Goal: Use online tool/utility

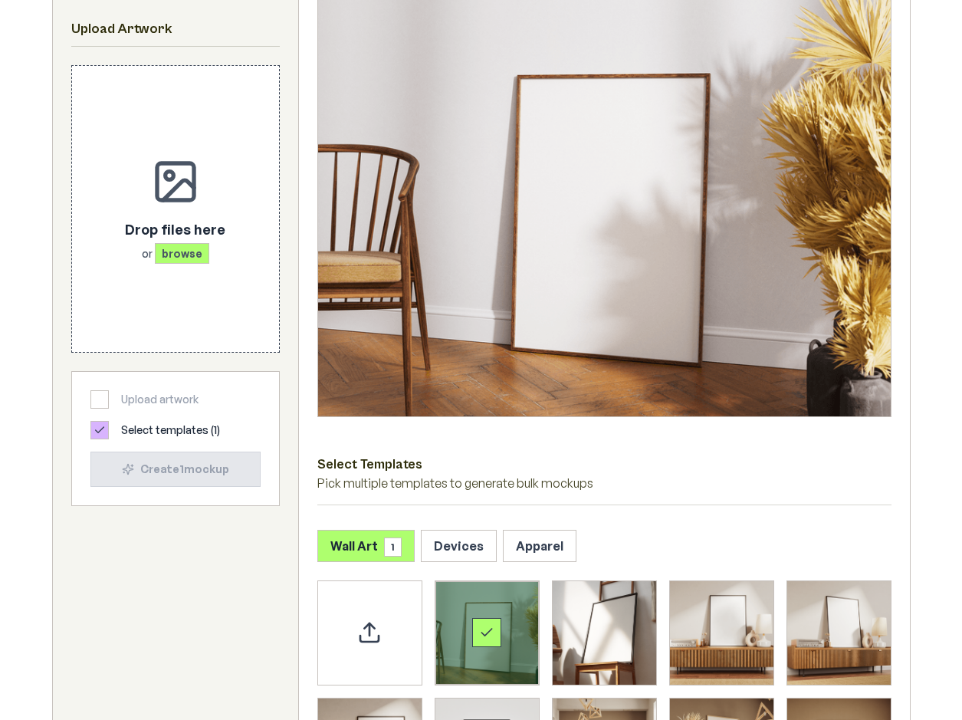
scroll to position [307, 0]
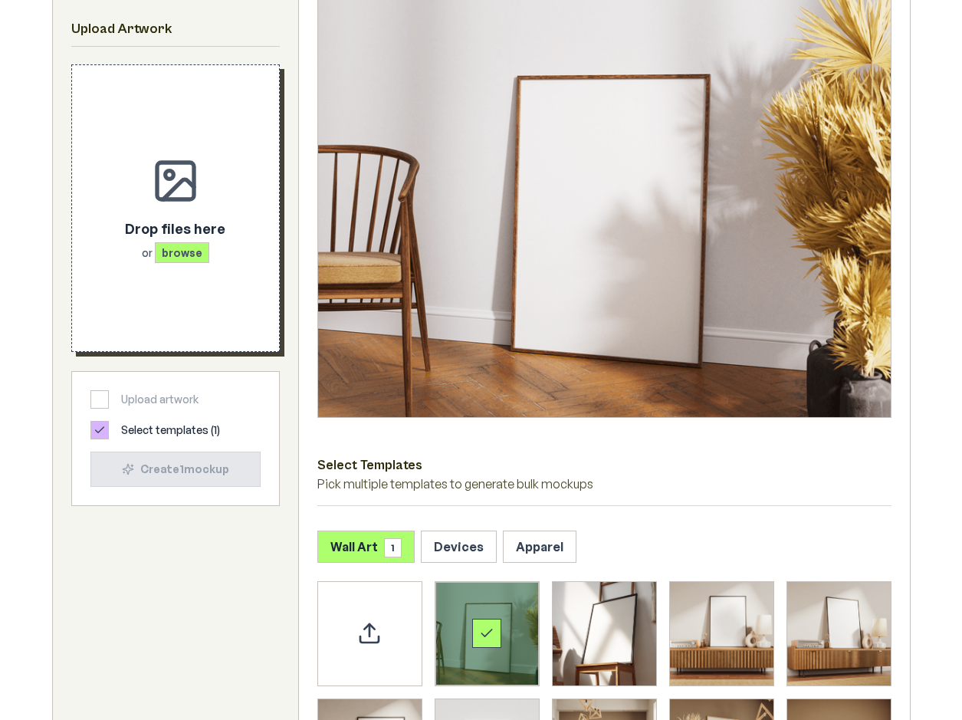
click at [189, 239] on div "Drop files here or browse" at bounding box center [175, 239] width 100 height 43
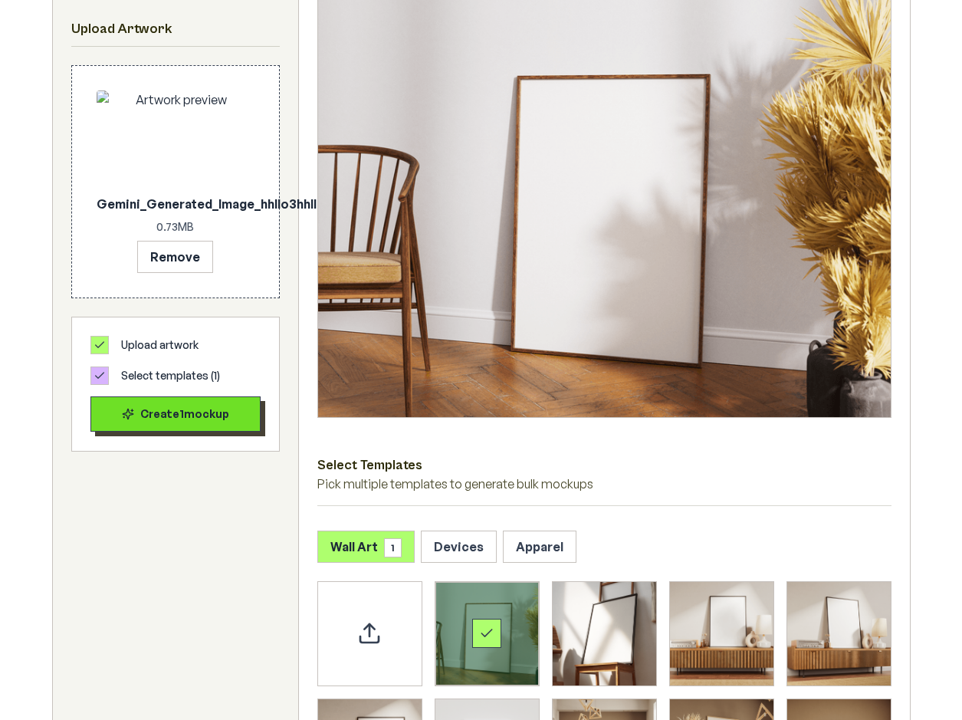
click at [238, 415] on div "Create 1 mockup" at bounding box center [175, 413] width 144 height 15
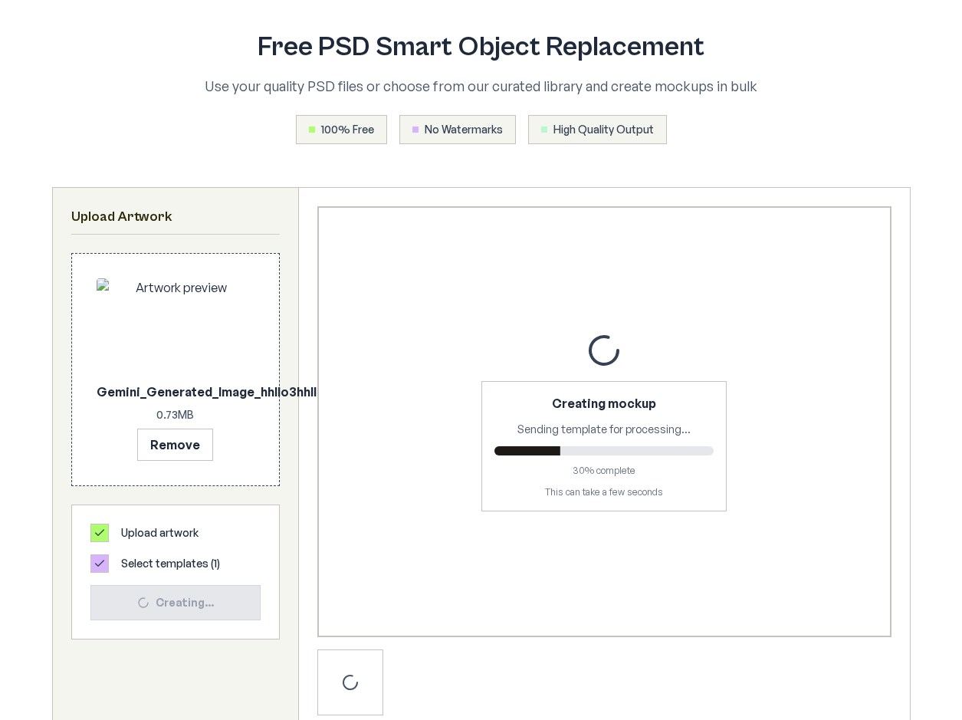
scroll to position [77, 0]
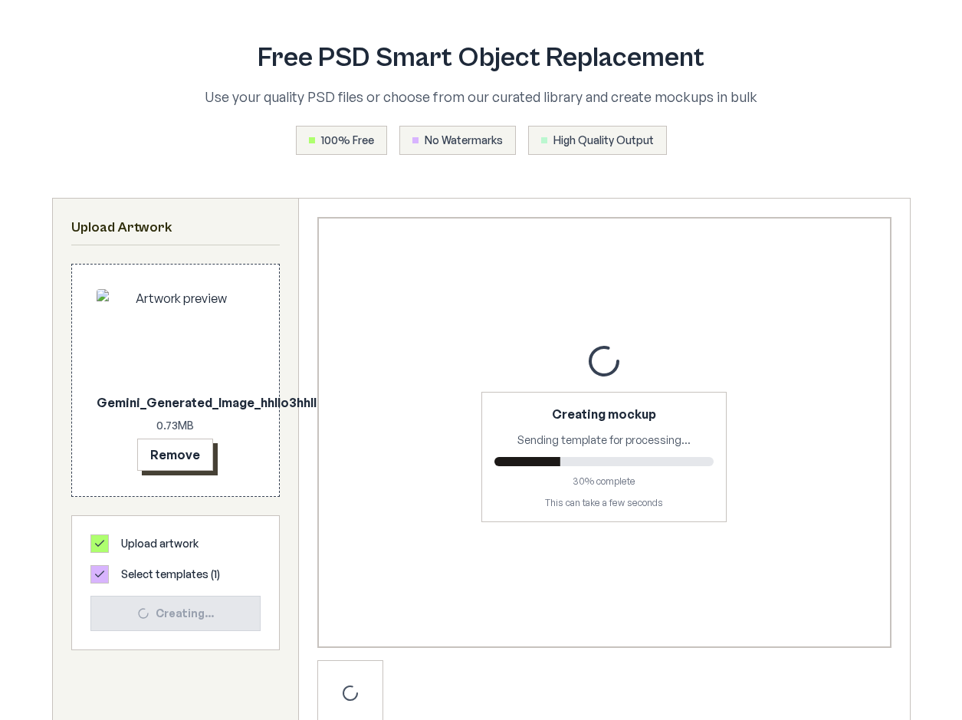
click at [191, 456] on button "Remove" at bounding box center [175, 454] width 76 height 32
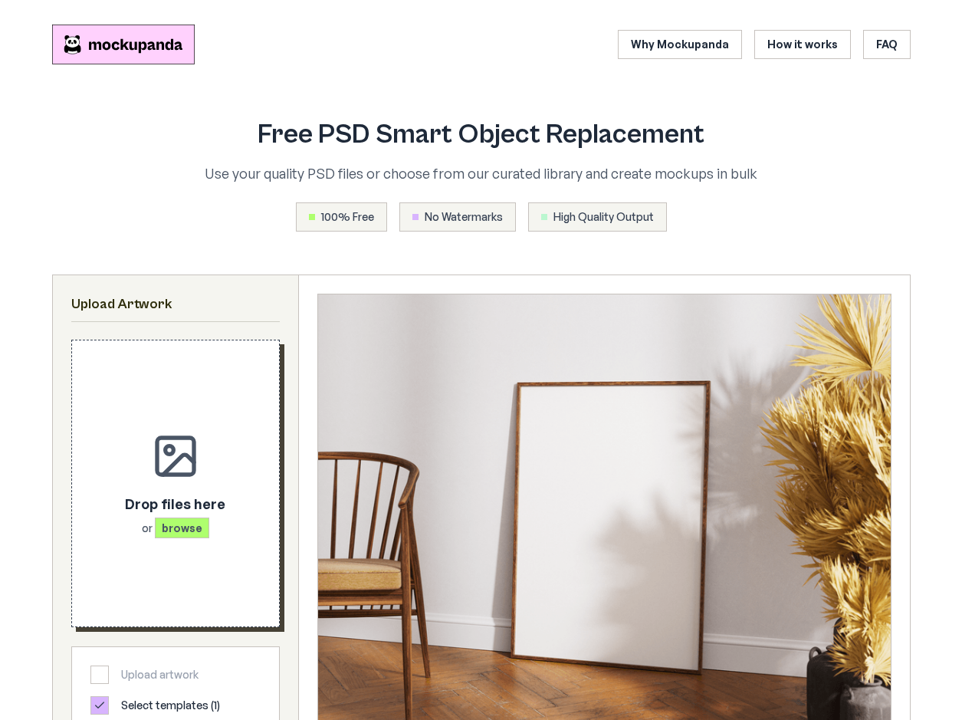
scroll to position [77, 0]
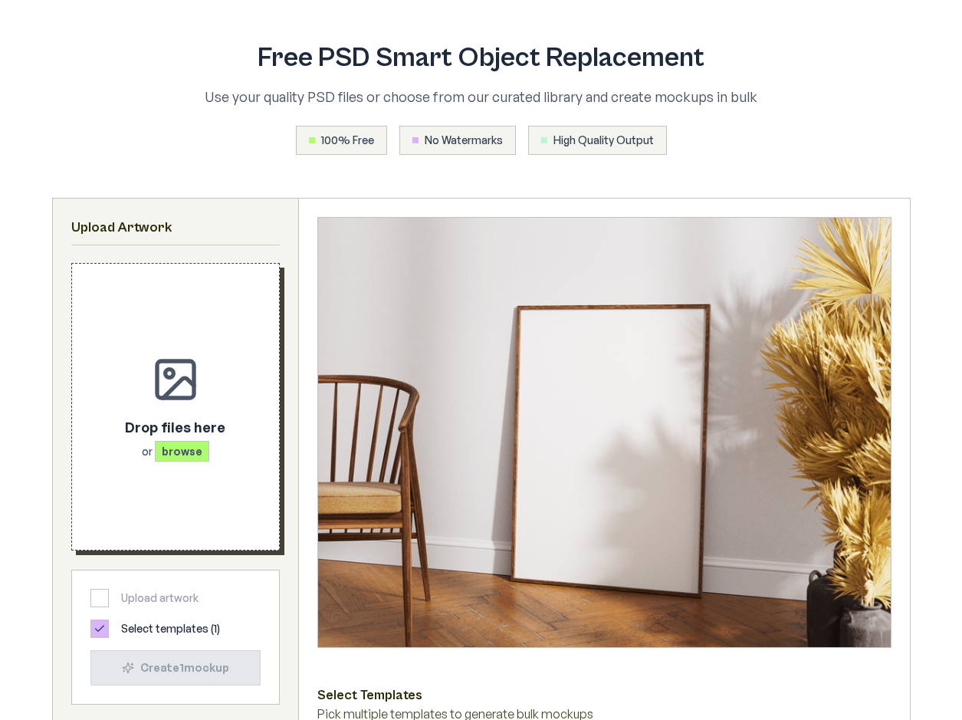
click at [159, 455] on span "browse" at bounding box center [182, 451] width 54 height 21
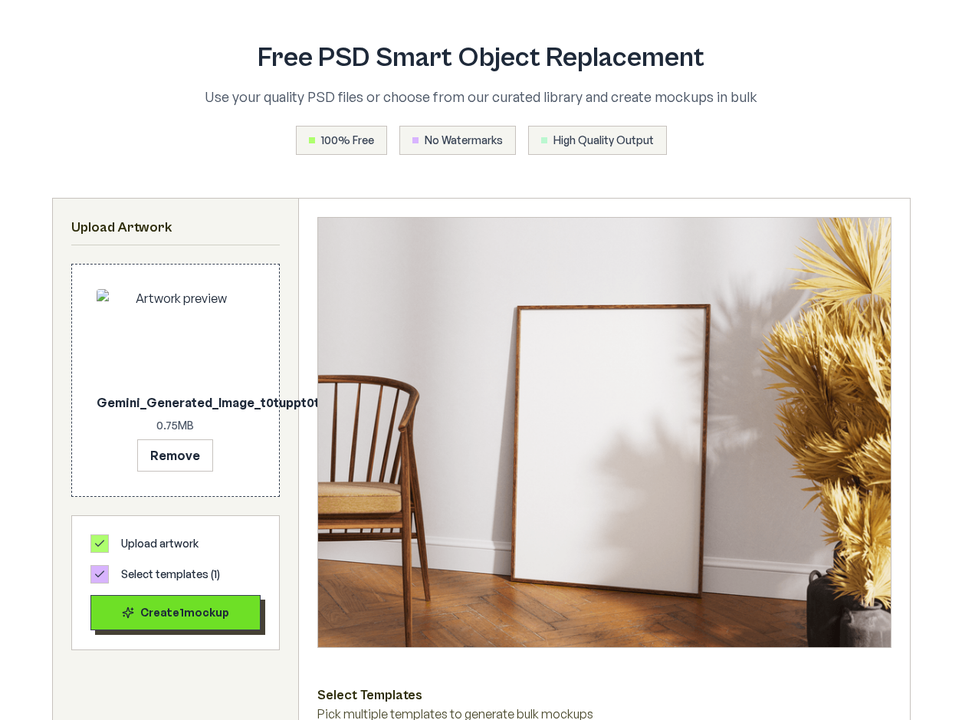
click at [189, 625] on button "Create 1 mockup" at bounding box center [175, 612] width 170 height 35
